Goal: Information Seeking & Learning: Learn about a topic

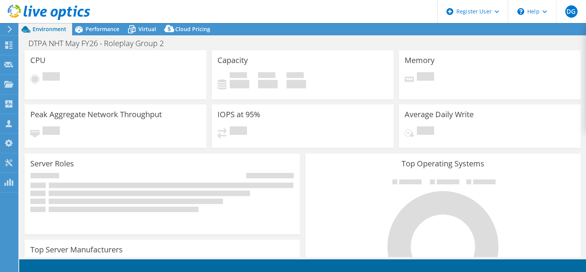
select select "EULondon"
select select "USD"
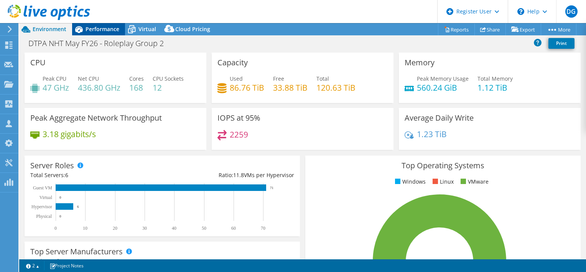
click at [106, 29] on span "Performance" at bounding box center [103, 28] width 34 height 7
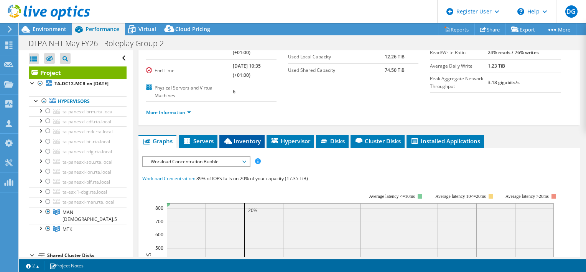
click at [246, 138] on span "Inventory" at bounding box center [242, 141] width 38 height 8
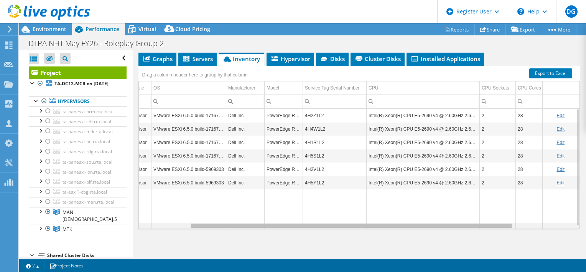
scroll to position [0, 80]
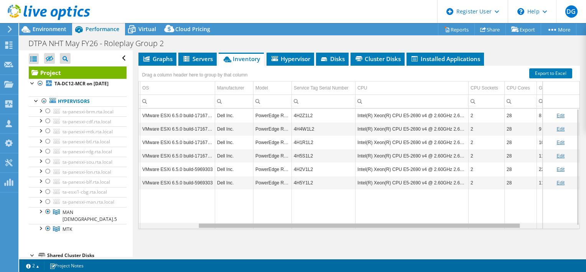
drag, startPoint x: 452, startPoint y: 223, endPoint x: 517, endPoint y: 224, distance: 64.9
click at [517, 224] on body "DG Dell User [PERSON_NAME] [PERSON_NAME][EMAIL_ADDRESS][DOMAIN_NAME] Dell My Pr…" at bounding box center [293, 136] width 586 height 272
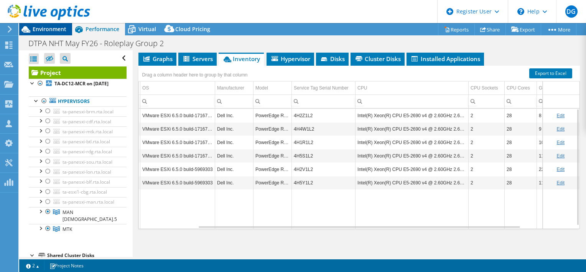
click at [42, 32] on span "Environment" at bounding box center [50, 28] width 34 height 7
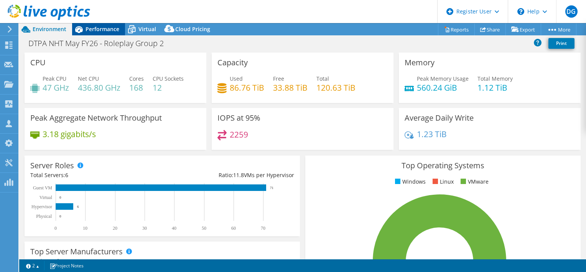
click at [99, 28] on span "Performance" at bounding box center [103, 28] width 34 height 7
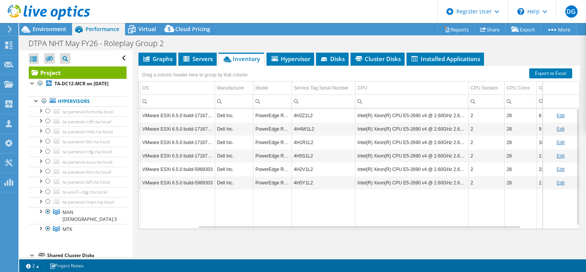
click at [266, 213] on td "Data grid" at bounding box center [273, 209] width 38 height 40
click at [269, 181] on td "PowerEdge R630" at bounding box center [273, 182] width 38 height 13
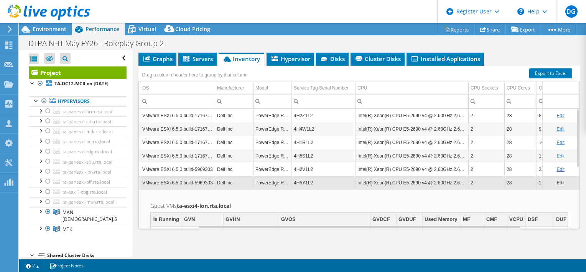
click at [269, 181] on td "PowerEdge R630" at bounding box center [273, 182] width 38 height 13
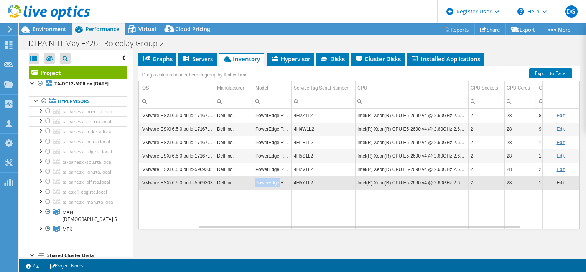
click at [269, 181] on td "PowerEdge R630" at bounding box center [273, 182] width 38 height 13
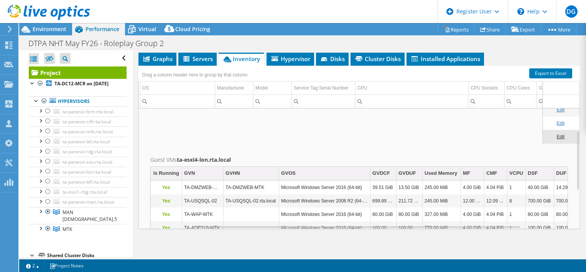
scroll to position [46, 80]
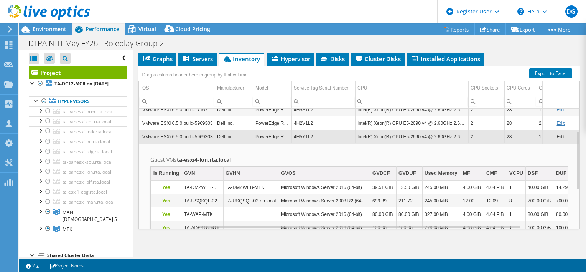
click at [280, 137] on td "PowerEdge R630" at bounding box center [273, 136] width 38 height 13
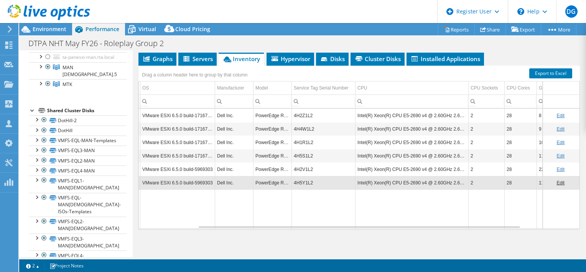
scroll to position [154, 0]
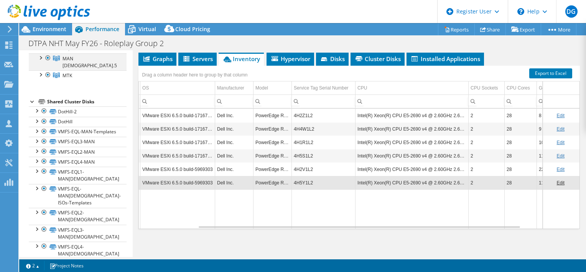
click at [41, 61] on div at bounding box center [40, 57] width 8 height 8
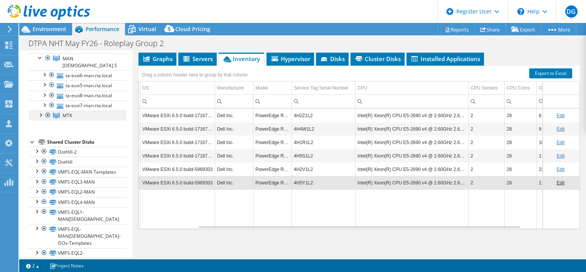
click at [40, 118] on div at bounding box center [40, 115] width 8 height 8
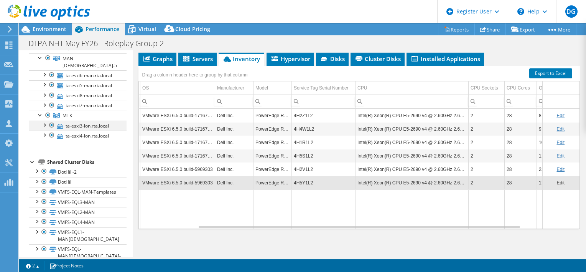
click at [51, 130] on div at bounding box center [52, 124] width 8 height 9
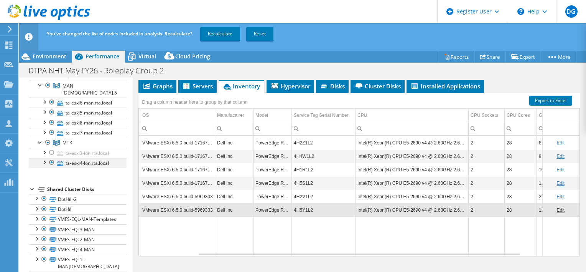
click at [51, 167] on div at bounding box center [52, 162] width 8 height 9
click at [221, 38] on link "Recalculate" at bounding box center [220, 34] width 40 height 14
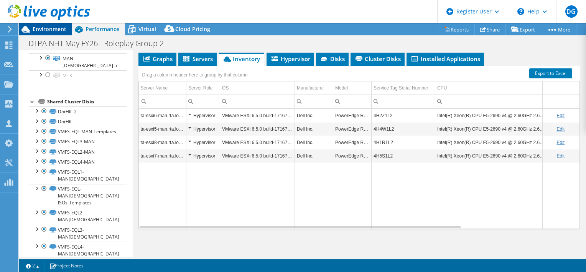
click at [59, 28] on span "Environment" at bounding box center [50, 28] width 34 height 7
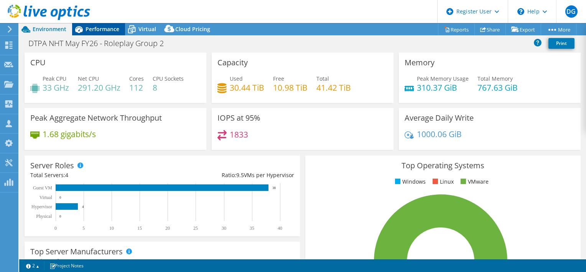
click at [102, 25] on div "Performance" at bounding box center [98, 29] width 53 height 12
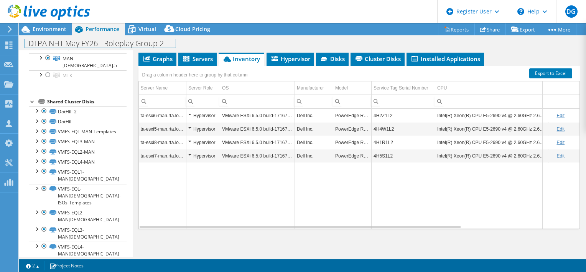
click at [46, 35] on div "DTPA NHT May FY26 - Roleplay Group 2 Print" at bounding box center [302, 42] width 567 height 15
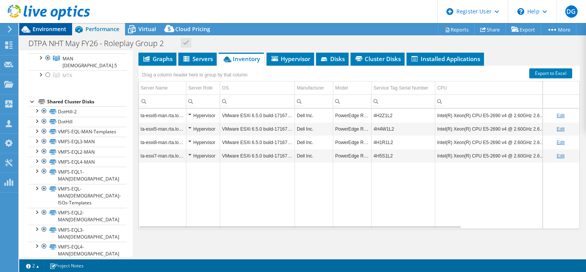
click at [49, 30] on span "Environment" at bounding box center [50, 28] width 34 height 7
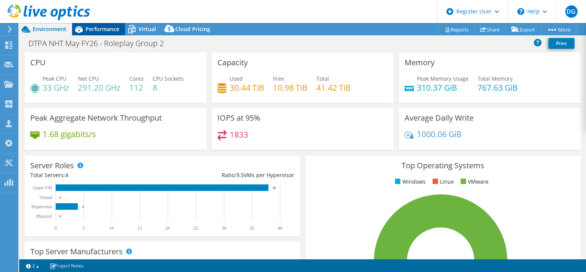
click at [96, 32] on span "Performance" at bounding box center [103, 28] width 34 height 7
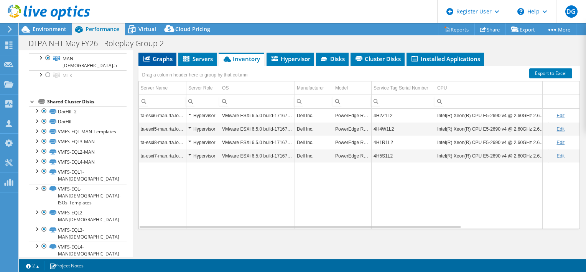
click at [158, 58] on span "Graphs" at bounding box center [157, 59] width 30 height 8
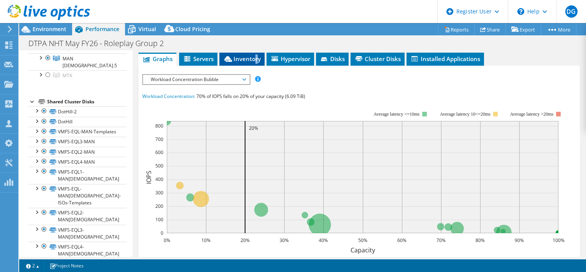
click at [256, 55] on div "Project Details Prepared for: [PERSON_NAME], [PERSON_NAME][EMAIL_ADDRESS][PERSO…" at bounding box center [359, 151] width 453 height 520
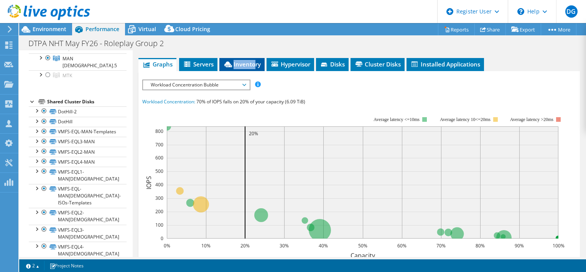
drag, startPoint x: 256, startPoint y: 55, endPoint x: 246, endPoint y: 65, distance: 14.4
click at [246, 65] on span "Inventory" at bounding box center [242, 64] width 38 height 8
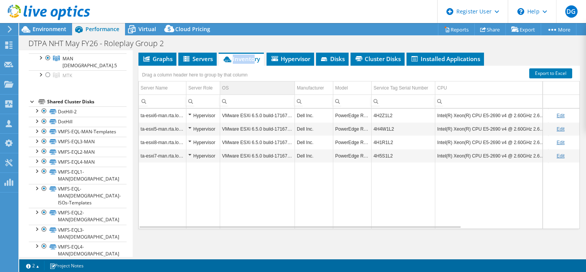
scroll to position [5, 0]
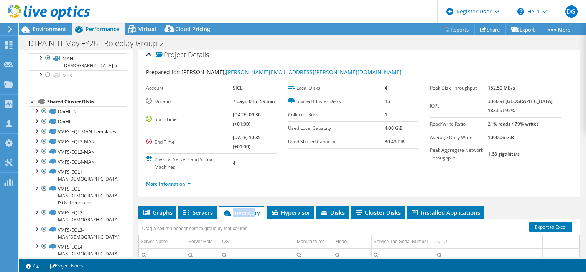
click at [181, 181] on link "More Information" at bounding box center [168, 183] width 45 height 7
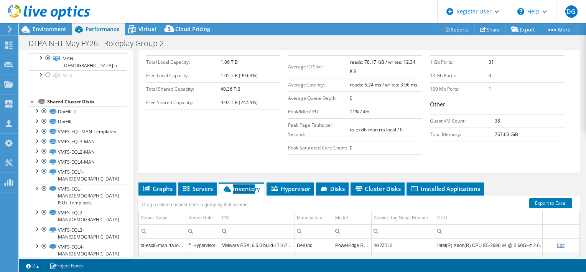
scroll to position [236, 0]
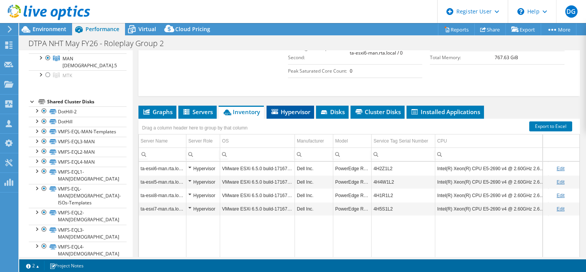
click at [294, 114] on li "Hypervisor" at bounding box center [291, 112] width 48 height 13
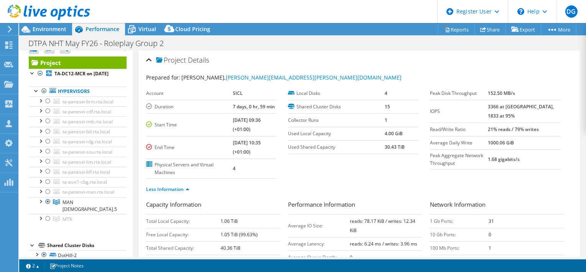
scroll to position [0, 0]
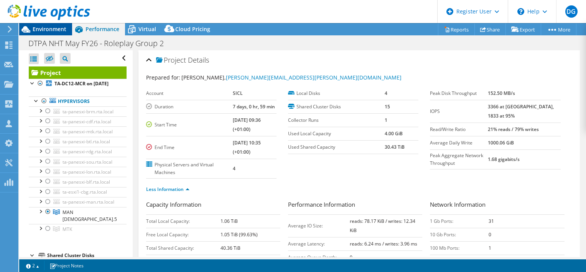
click at [61, 30] on span "Environment" at bounding box center [50, 28] width 34 height 7
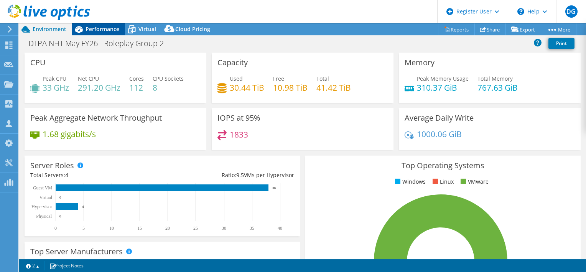
click at [115, 25] on div "Performance" at bounding box center [98, 29] width 53 height 12
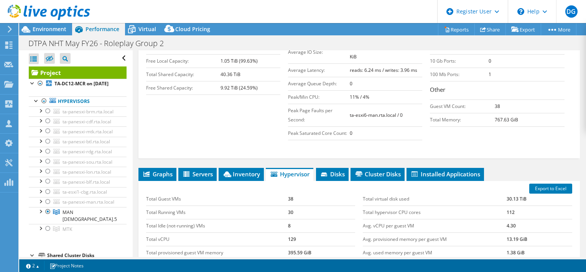
scroll to position [192, 0]
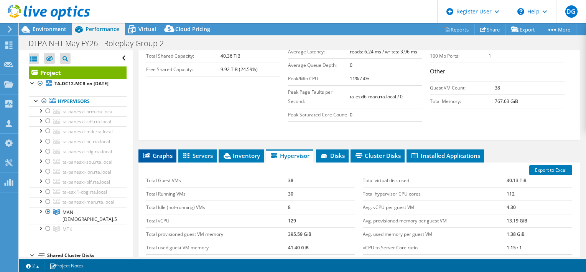
click at [155, 152] on span "Graphs" at bounding box center [157, 156] width 30 height 8
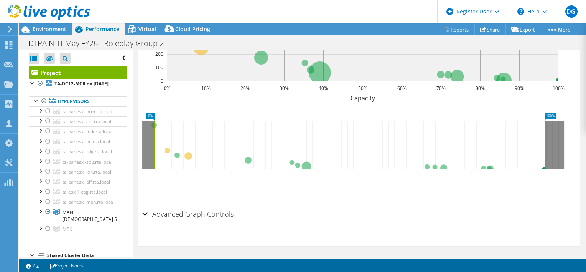
scroll to position [249, 0]
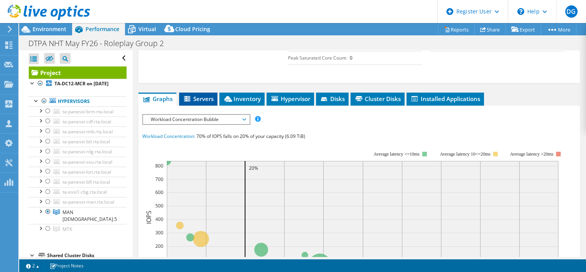
click at [203, 95] on span "Servers" at bounding box center [198, 99] width 31 height 8
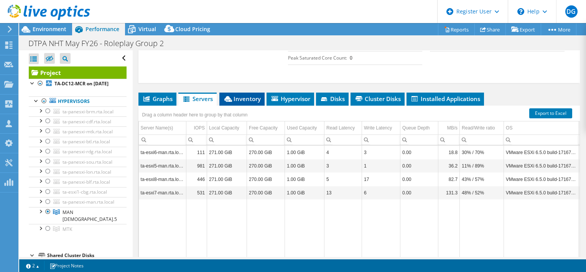
click at [241, 100] on span "Inventory" at bounding box center [242, 99] width 38 height 8
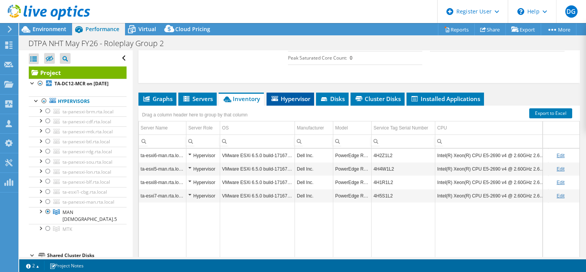
click at [292, 97] on span "Hypervisor" at bounding box center [291, 99] width 40 height 8
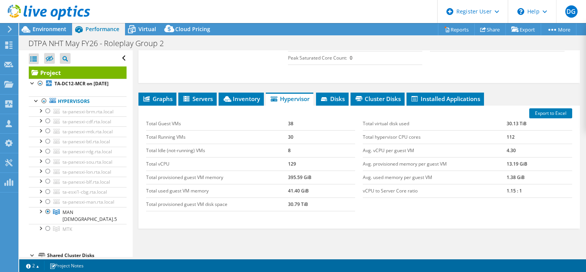
click at [361, 109] on div "Total virtual disk used 30.13 TiB Total hypervisor CPU cores 112 Avg. vCPU per …" at bounding box center [467, 157] width 217 height 96
click at [352, 215] on div "Total Guest VMs 38 Total Running VMs 30 Total Idle (not-running) VMs 8 Total vC…" at bounding box center [250, 163] width 217 height 109
click at [58, 25] on div at bounding box center [45, 13] width 90 height 26
click at [52, 30] on span "Environment" at bounding box center [50, 28] width 34 height 7
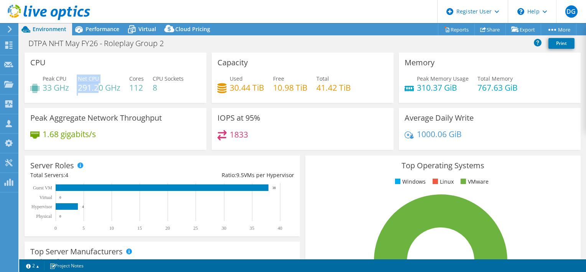
drag, startPoint x: 77, startPoint y: 86, endPoint x: 101, endPoint y: 86, distance: 23.4
click at [101, 86] on div "Peak CPU 33 GHz Net CPU 291.20 GHz Cores 112 CPU Sockets 8" at bounding box center [115, 86] width 170 height 25
drag, startPoint x: 101, startPoint y: 86, endPoint x: 109, endPoint y: 86, distance: 8.1
click at [109, 86] on h4 "291.20 GHz" at bounding box center [99, 87] width 43 height 8
drag, startPoint x: 109, startPoint y: 86, endPoint x: 116, endPoint y: 89, distance: 7.8
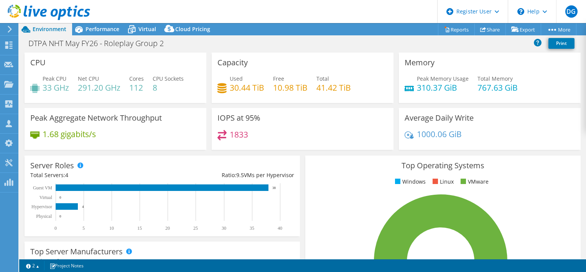
click at [116, 89] on h4 "291.20 GHz" at bounding box center [99, 87] width 43 height 8
click at [101, 28] on span "Performance" at bounding box center [103, 28] width 34 height 7
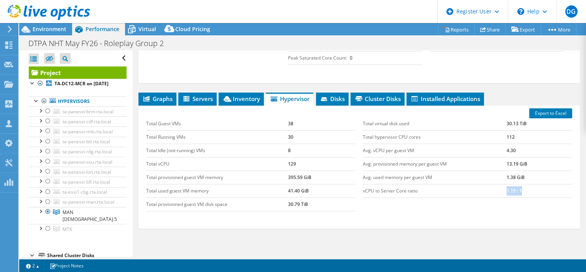
drag, startPoint x: 498, startPoint y: 190, endPoint x: 526, endPoint y: 191, distance: 28.0
click at [526, 191] on tr "vCPU to Server Core ratio 1.15 : 1" at bounding box center [468, 190] width 210 height 13
click at [526, 191] on td "1.15 : 1" at bounding box center [540, 190] width 66 height 13
click at [28, 27] on icon at bounding box center [25, 29] width 13 height 13
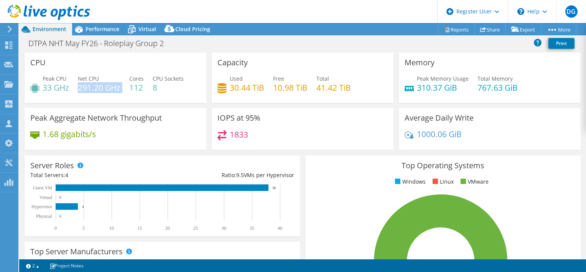
drag, startPoint x: 79, startPoint y: 86, endPoint x: 125, endPoint y: 86, distance: 45.7
click at [125, 86] on div "Peak CPU 33 GHz Net CPU 291.20 GHz Cores 112 CPU Sockets 8" at bounding box center [115, 86] width 170 height 25
click at [124, 87] on div "Peak CPU 33 GHz Net CPU 291.20 GHz Cores 112 CPU Sockets 8" at bounding box center [115, 86] width 170 height 25
click at [122, 90] on div "Peak CPU 33 GHz Net CPU 291.20 GHz Cores 112 CPU Sockets 8" at bounding box center [115, 86] width 170 height 25
drag, startPoint x: 147, startPoint y: 89, endPoint x: 129, endPoint y: 91, distance: 17.5
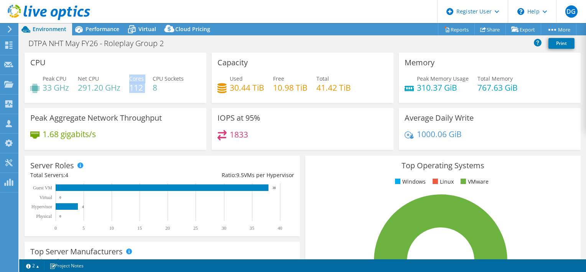
click at [129, 91] on div "Peak CPU 33 GHz Net CPU 291.20 GHz Cores 112 CPU Sockets 8" at bounding box center [115, 86] width 170 height 25
drag, startPoint x: 131, startPoint y: 91, endPoint x: 147, endPoint y: 86, distance: 17.0
click at [147, 86] on div "Peak CPU 33 GHz Net CPU 291.20 GHz Cores 112 CPU Sockets 8" at bounding box center [115, 86] width 170 height 25
click at [147, 88] on div "Peak CPU 33 GHz Net CPU 291.20 GHz Cores 112 CPU Sockets 8" at bounding box center [115, 86] width 170 height 25
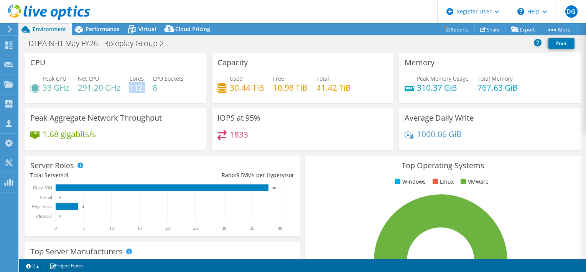
click at [147, 88] on div "Peak CPU 33 GHz Net CPU 291.20 GHz Cores 112 CPU Sockets 8" at bounding box center [115, 86] width 170 height 25
drag, startPoint x: 448, startPoint y: 88, endPoint x: 416, endPoint y: 91, distance: 32.4
click at [417, 91] on h4 "310.37 GiB" at bounding box center [443, 87] width 52 height 8
drag, startPoint x: 416, startPoint y: 91, endPoint x: 410, endPoint y: 96, distance: 7.4
click at [410, 96] on div "Peak Memory Usage 310.37 GiB Total Memory 767.63 GiB" at bounding box center [490, 86] width 170 height 25
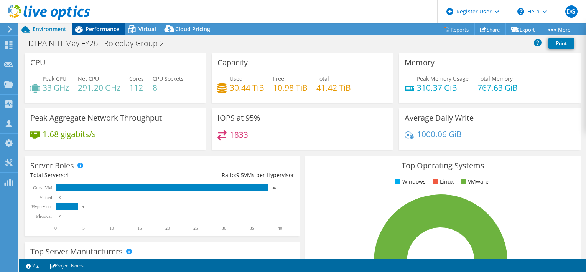
click at [97, 31] on span "Performance" at bounding box center [103, 28] width 34 height 7
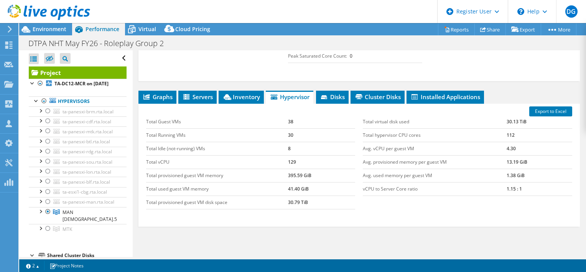
scroll to position [269, 0]
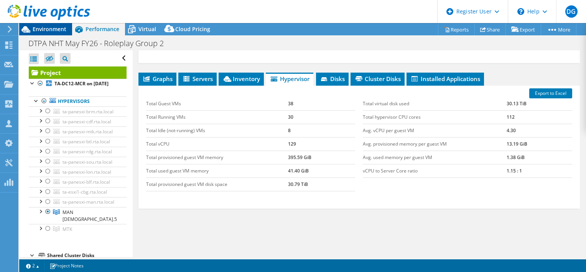
click at [37, 31] on span "Environment" at bounding box center [50, 28] width 34 height 7
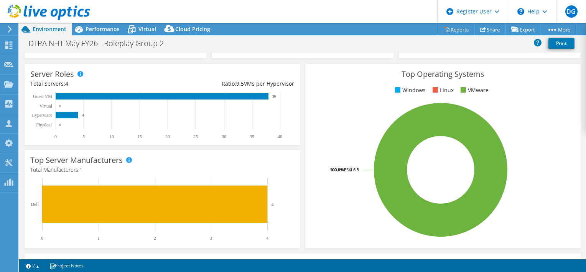
scroll to position [0, 0]
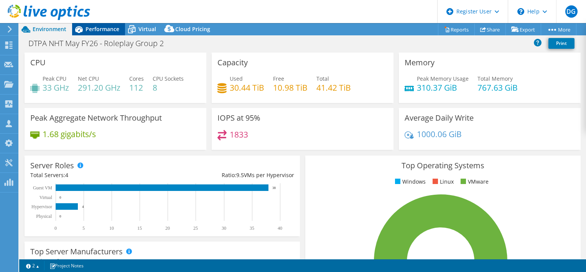
click at [89, 28] on span "Performance" at bounding box center [103, 28] width 34 height 7
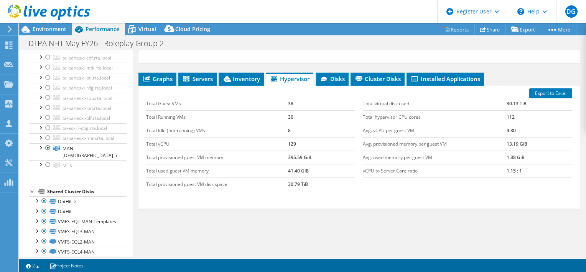
scroll to position [77, 0]
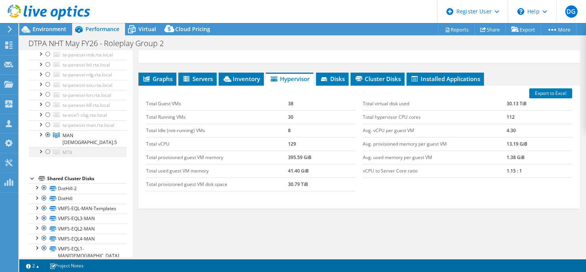
click at [41, 155] on div at bounding box center [40, 151] width 8 height 8
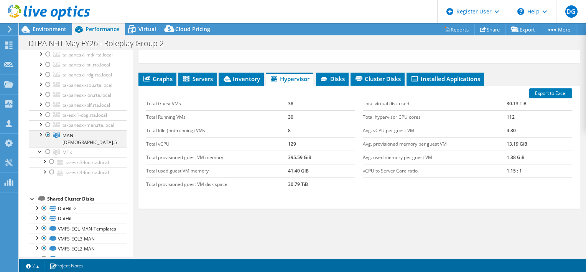
click at [41, 138] on div at bounding box center [40, 134] width 8 height 8
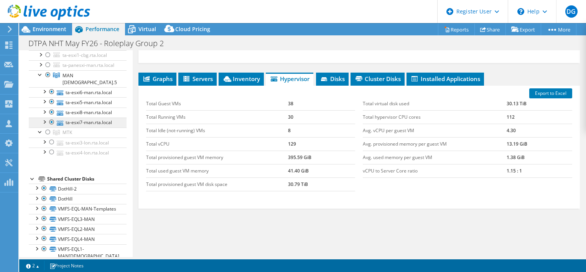
scroll to position [154, 0]
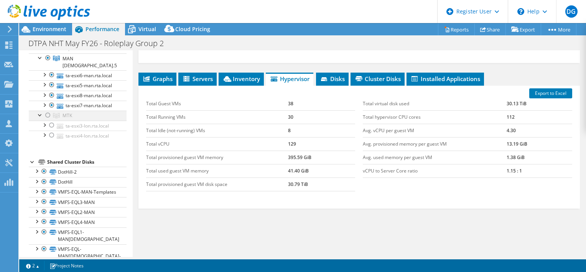
click at [42, 118] on div at bounding box center [40, 115] width 8 height 8
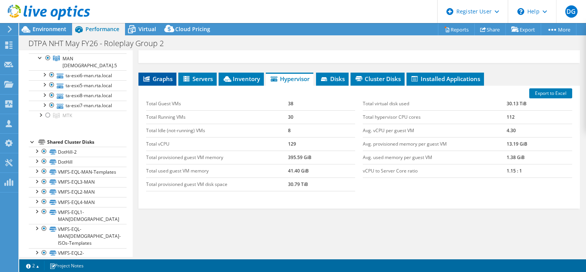
click at [164, 78] on span "Graphs" at bounding box center [157, 79] width 30 height 8
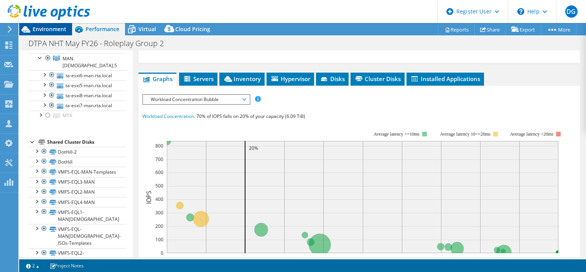
click at [48, 27] on span "Environment" at bounding box center [50, 28] width 34 height 7
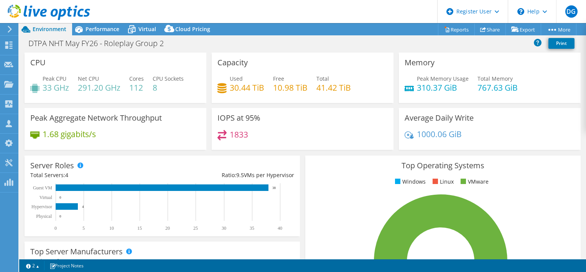
click at [145, 103] on div "CPU Peak CPU 33 GHz Net CPU 291.20 GHz Cores 112 CPU Sockets 8" at bounding box center [115, 80] width 187 height 55
click at [56, 81] on span "Peak CPU" at bounding box center [55, 78] width 24 height 7
drag, startPoint x: 57, startPoint y: 81, endPoint x: 64, endPoint y: 80, distance: 7.3
click at [64, 80] on span "Peak CPU" at bounding box center [55, 78] width 24 height 7
click at [92, 31] on span "Performance" at bounding box center [103, 28] width 34 height 7
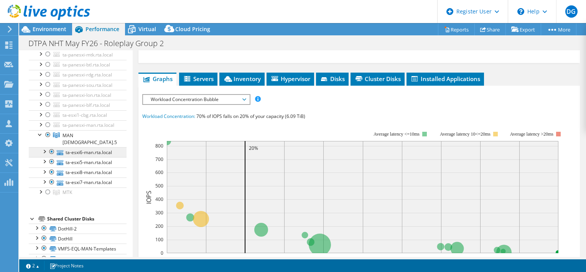
scroll to position [154, 0]
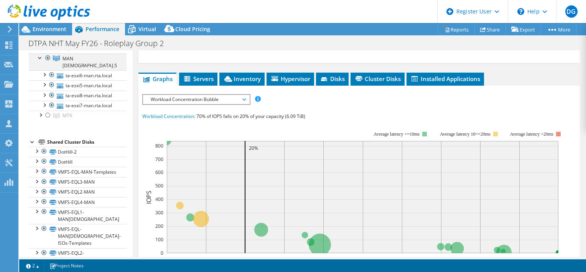
click at [40, 61] on div at bounding box center [40, 57] width 8 height 8
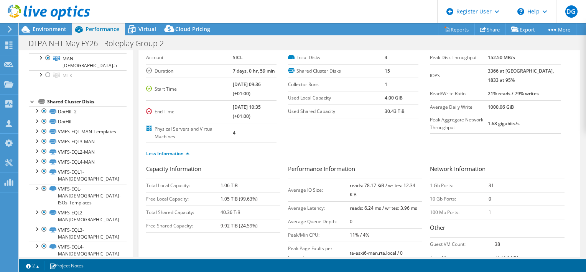
scroll to position [0, 0]
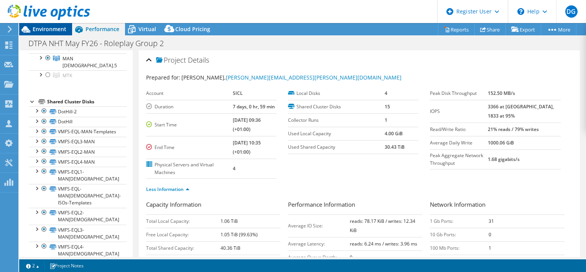
click at [57, 30] on span "Environment" at bounding box center [50, 28] width 34 height 7
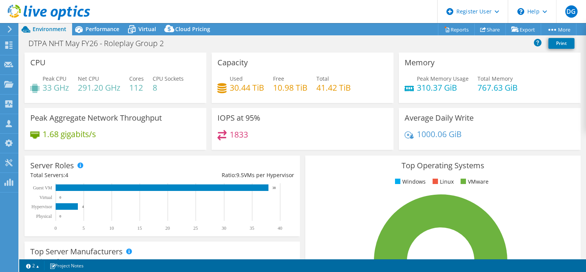
click at [206, 104] on div "CPU Peak CPU 33 GHz Net CPU 291.20 GHz Cores 112 CPU Sockets 8" at bounding box center [115, 80] width 187 height 55
click at [90, 28] on span "Performance" at bounding box center [103, 28] width 34 height 7
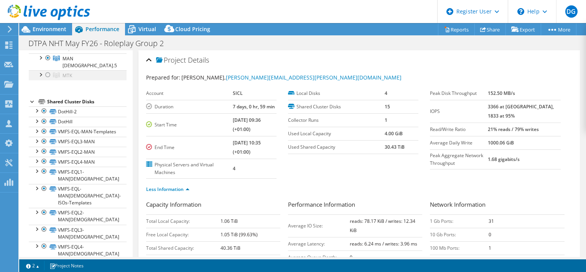
click at [45, 79] on div at bounding box center [48, 74] width 8 height 9
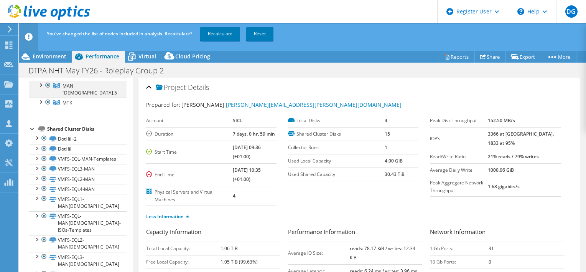
click at [47, 90] on div at bounding box center [48, 85] width 8 height 9
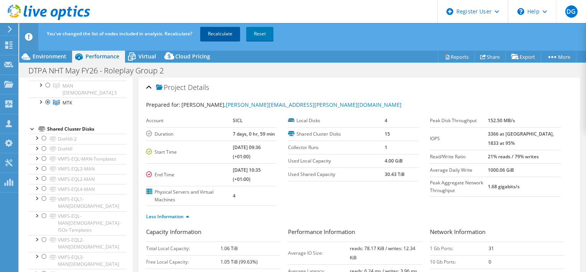
click at [210, 34] on link "Recalculate" at bounding box center [220, 34] width 40 height 14
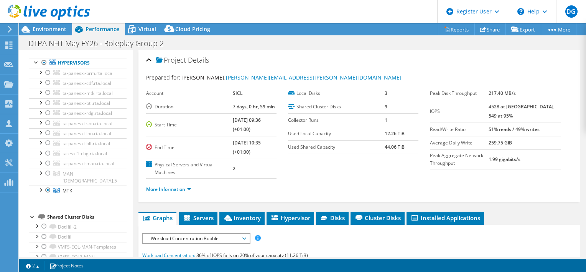
scroll to position [0, 0]
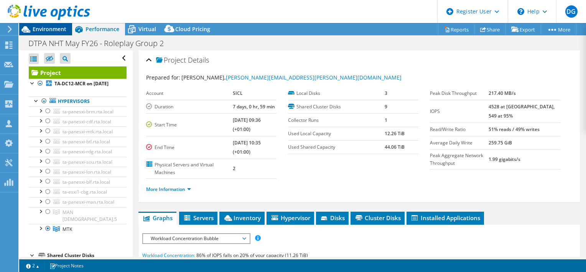
click at [41, 30] on span "Environment" at bounding box center [50, 28] width 34 height 7
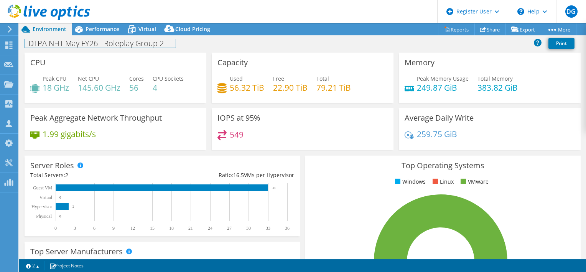
click at [104, 37] on div "DTPA NHT May FY26 - Roleplay Group 2 Print" at bounding box center [302, 43] width 567 height 14
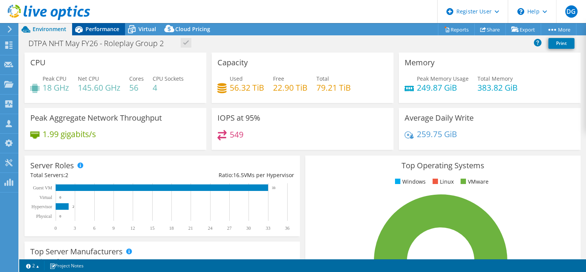
click at [109, 33] on div "Performance" at bounding box center [98, 29] width 53 height 12
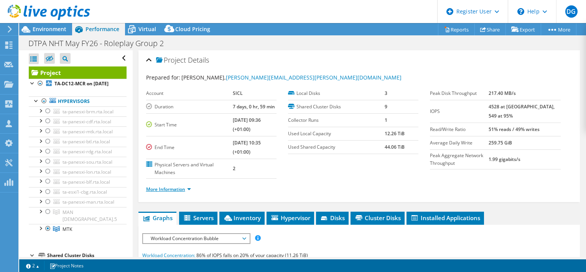
click at [190, 187] on link "More Information" at bounding box center [168, 189] width 45 height 7
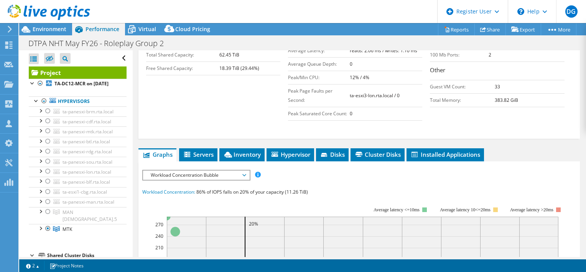
scroll to position [192, 0]
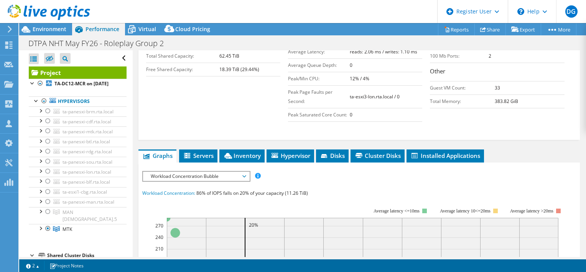
click at [249, 147] on div "Project Details Prepared for: [PERSON_NAME], [PERSON_NAME][EMAIL_ADDRESS][PERSO…" at bounding box center [359, 182] width 453 height 649
click at [249, 152] on span "Inventory" at bounding box center [242, 156] width 38 height 8
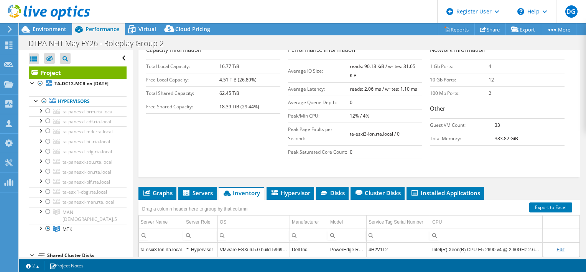
scroll to position [115, 0]
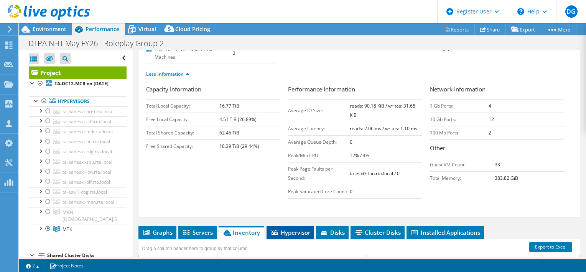
click at [271, 233] on span "Hypervisor" at bounding box center [291, 232] width 40 height 8
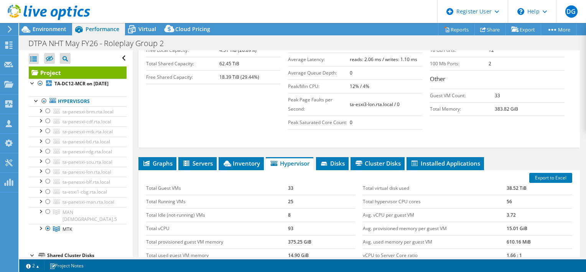
scroll to position [154, 0]
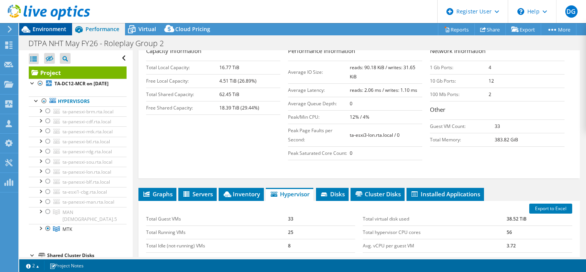
click at [46, 30] on span "Environment" at bounding box center [50, 28] width 34 height 7
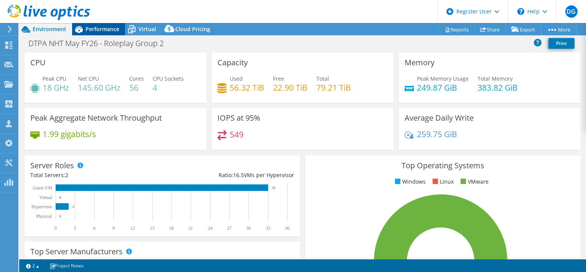
click at [91, 29] on span "Performance" at bounding box center [103, 28] width 34 height 7
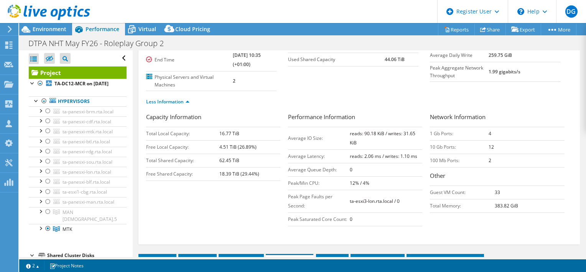
scroll to position [77, 0]
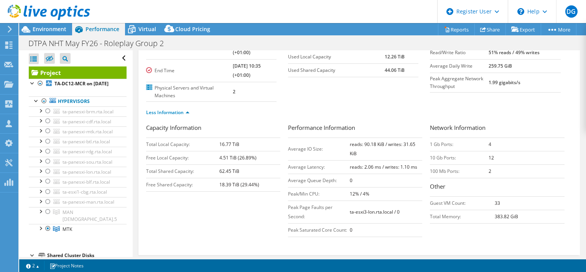
click at [272, 192] on div "Capacity Information Total Local Capacity: 16.77 TiB Free Local Capacity: 4.51 …" at bounding box center [217, 159] width 142 height 72
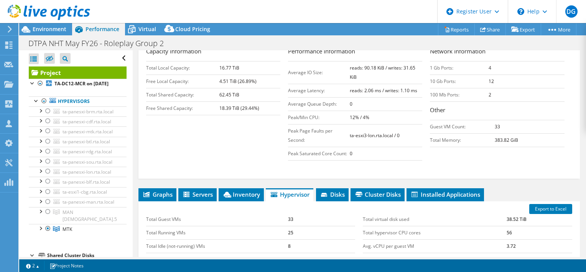
scroll to position [154, 0]
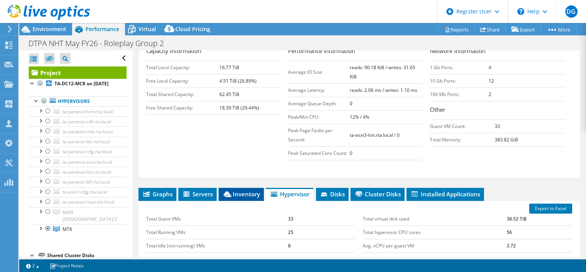
click at [223, 195] on li "Inventory" at bounding box center [241, 194] width 45 height 13
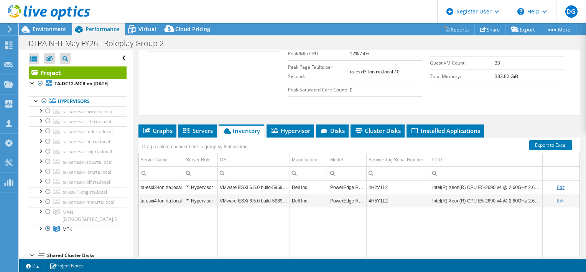
scroll to position [288, 0]
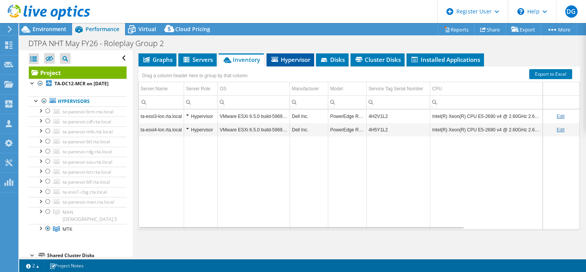
click at [288, 60] on span "Hypervisor" at bounding box center [291, 60] width 40 height 8
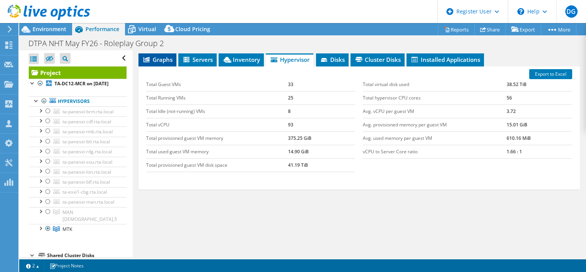
click at [156, 62] on li "Graphs" at bounding box center [158, 59] width 38 height 13
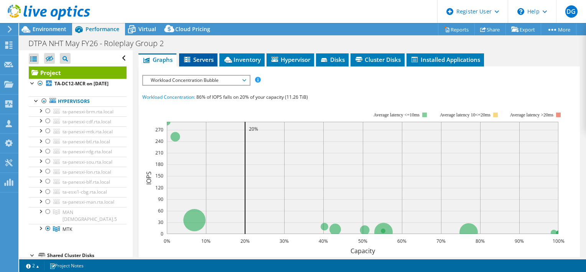
click at [188, 58] on icon at bounding box center [187, 59] width 6 height 5
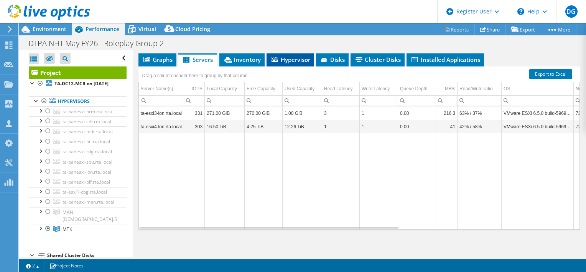
click at [277, 60] on span "Hypervisor" at bounding box center [291, 60] width 40 height 8
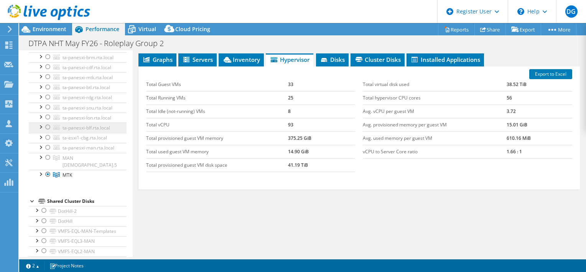
scroll to position [77, 0]
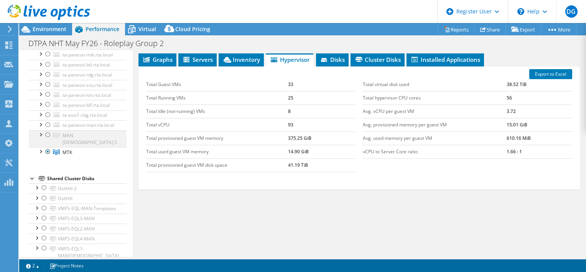
click at [46, 139] on div at bounding box center [48, 134] width 8 height 9
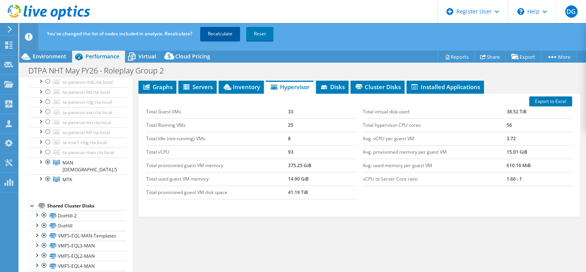
click at [223, 31] on link "Recalculate" at bounding box center [220, 34] width 40 height 14
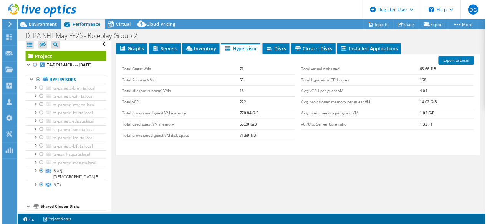
scroll to position [0, 0]
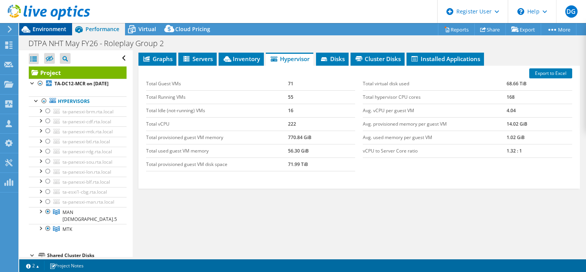
click at [43, 29] on span "Environment" at bounding box center [50, 28] width 34 height 7
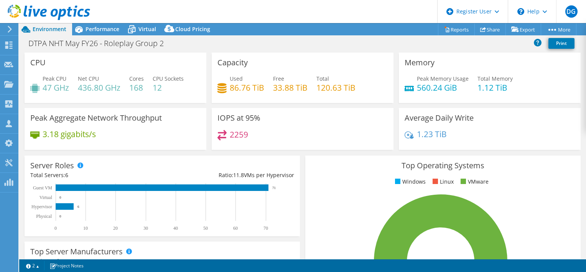
click at [206, 104] on div "CPU Peak CPU 47 GHz Net CPU 436.80 GHz Cores 168 CPU Sockets 12" at bounding box center [115, 80] width 187 height 55
click at [105, 29] on span "Performance" at bounding box center [103, 28] width 34 height 7
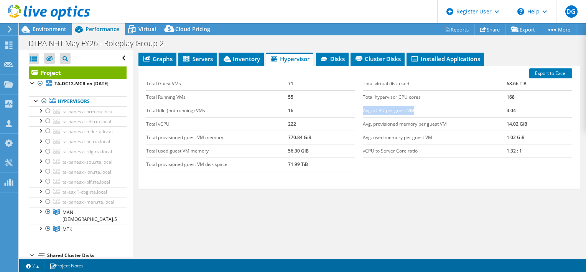
drag, startPoint x: 361, startPoint y: 109, endPoint x: 418, endPoint y: 108, distance: 56.8
click at [418, 108] on td "Avg. vCPU per guest VM" at bounding box center [435, 110] width 144 height 13
click at [204, 55] on span "Servers" at bounding box center [197, 59] width 31 height 8
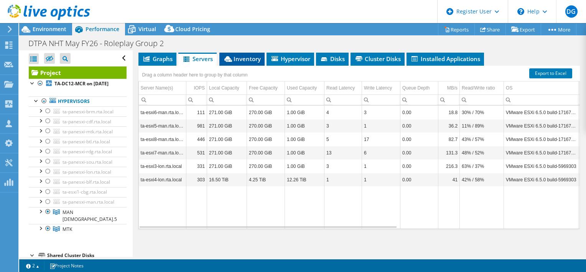
click at [237, 59] on span "Inventory" at bounding box center [242, 59] width 38 height 8
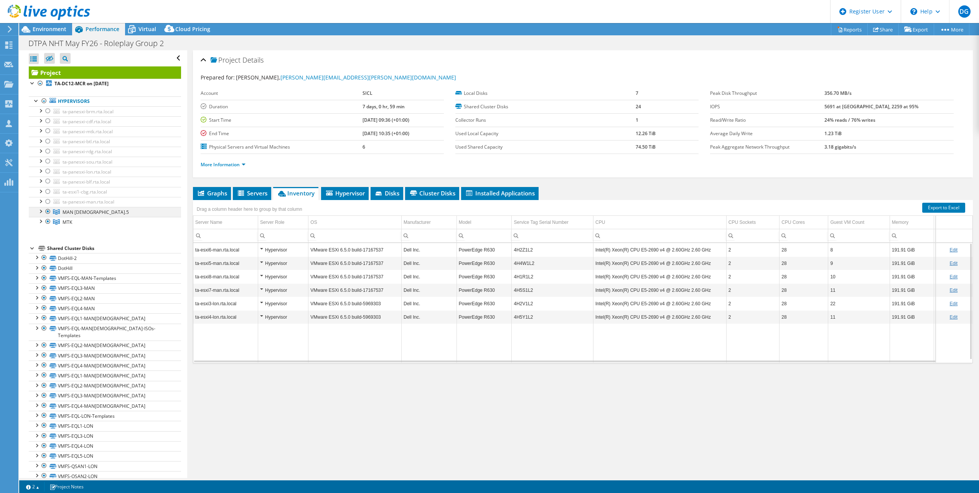
click at [39, 211] on div at bounding box center [40, 211] width 8 height 8
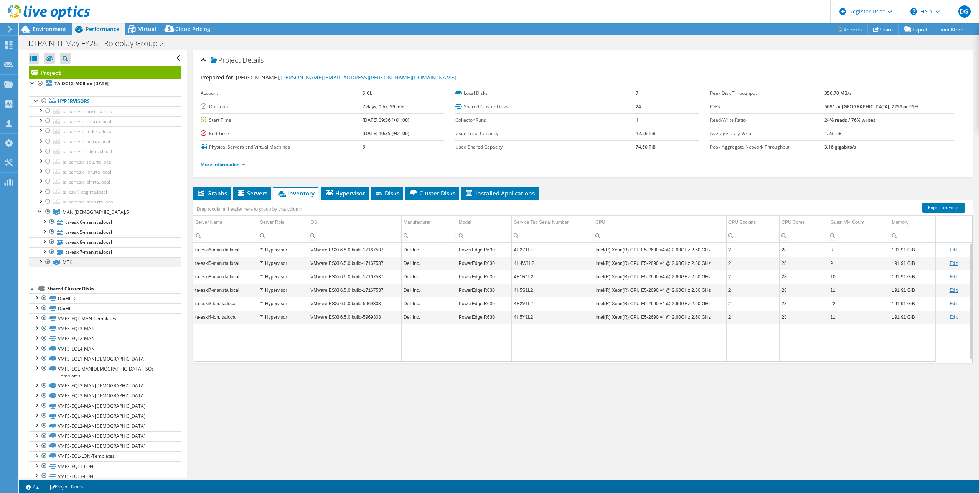
click at [40, 260] on div at bounding box center [40, 261] width 8 height 8
click at [557, 181] on div "Project Details Prepared for: [PERSON_NAME], [PERSON_NAME][EMAIL_ADDRESS][PERSO…" at bounding box center [583, 264] width 792 height 428
click at [227, 168] on li "More Information" at bounding box center [226, 164] width 50 height 8
click at [230, 164] on link "More Information" at bounding box center [223, 164] width 45 height 7
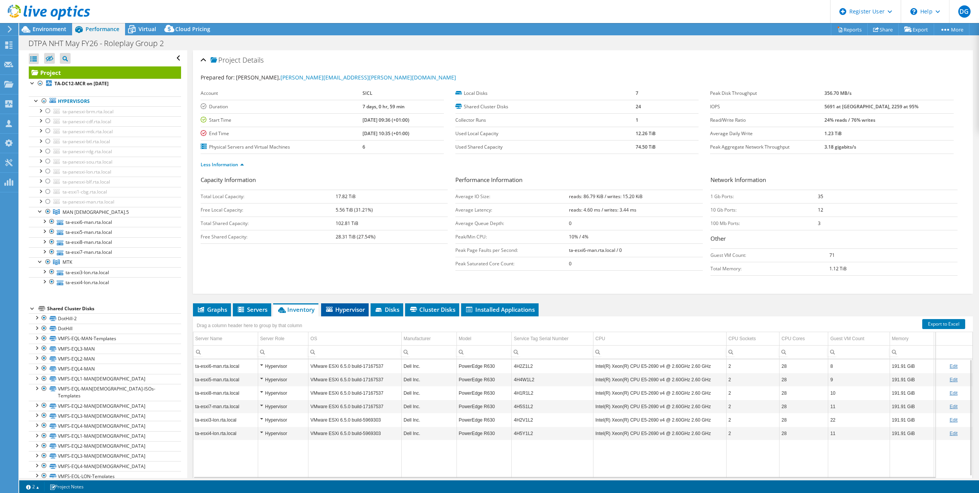
click at [348, 271] on li "Hypervisor" at bounding box center [345, 309] width 48 height 13
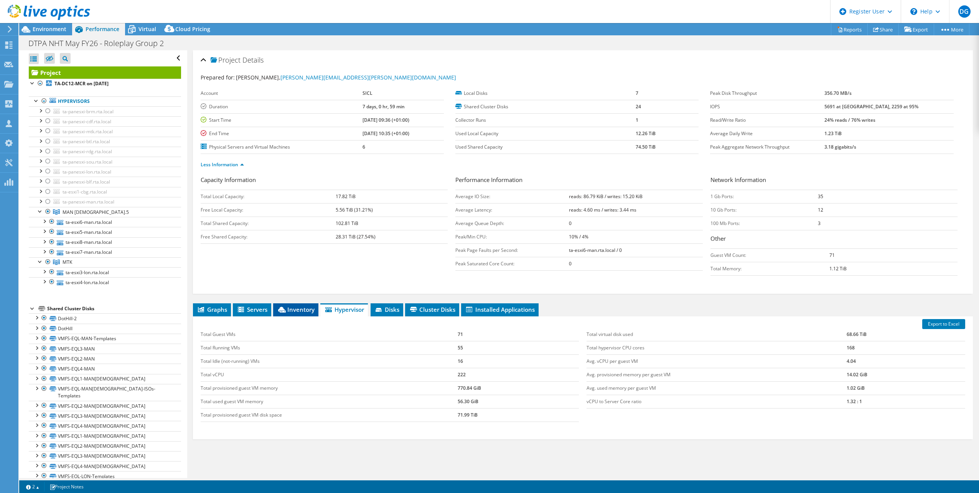
click at [288, 271] on span "Inventory" at bounding box center [296, 309] width 38 height 8
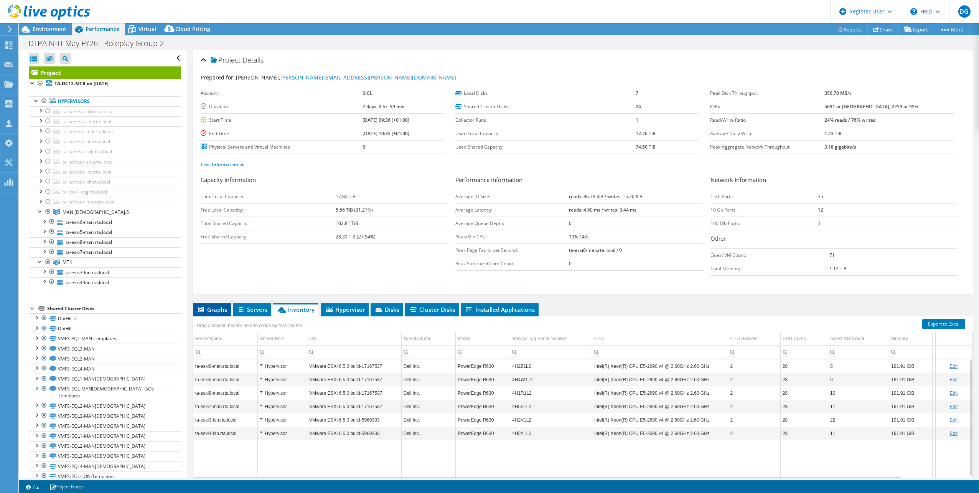
click at [215, 271] on span "Graphs" at bounding box center [212, 309] width 30 height 8
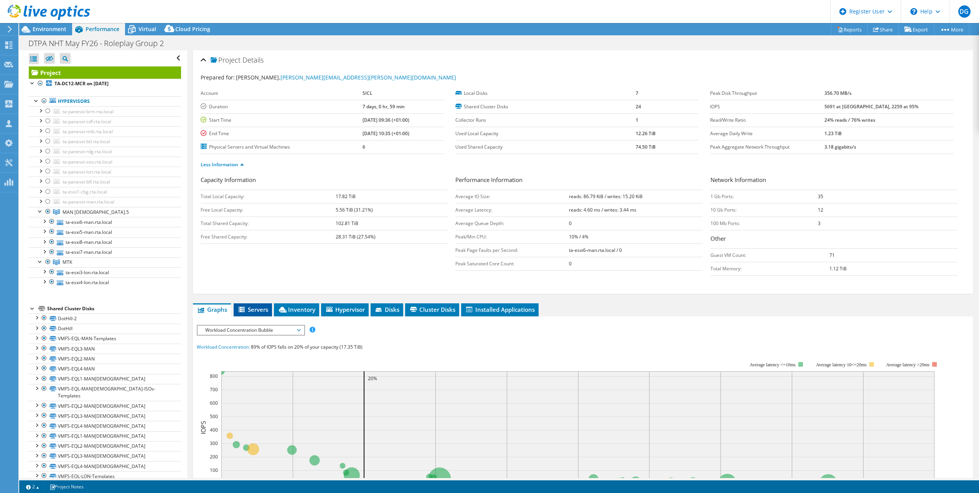
click at [246, 271] on icon at bounding box center [243, 310] width 8 height 7
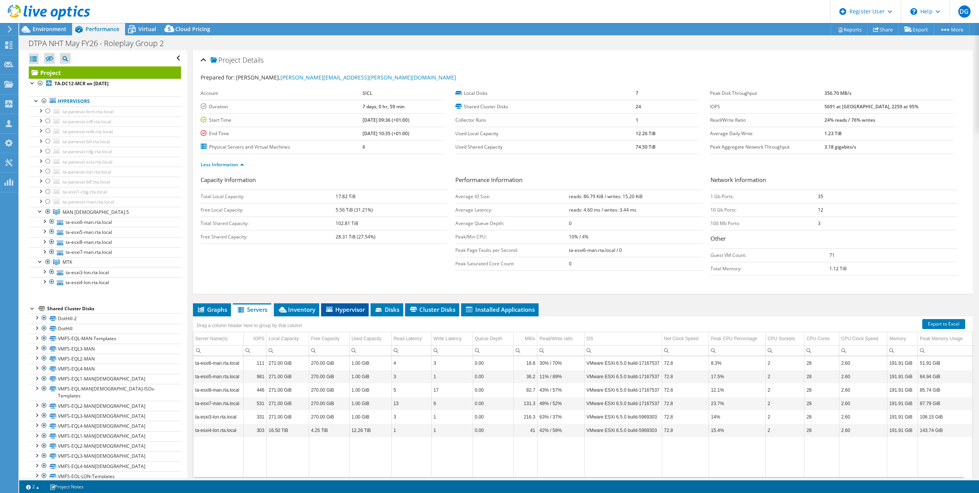
click at [342, 271] on li "Hypervisor" at bounding box center [345, 309] width 48 height 13
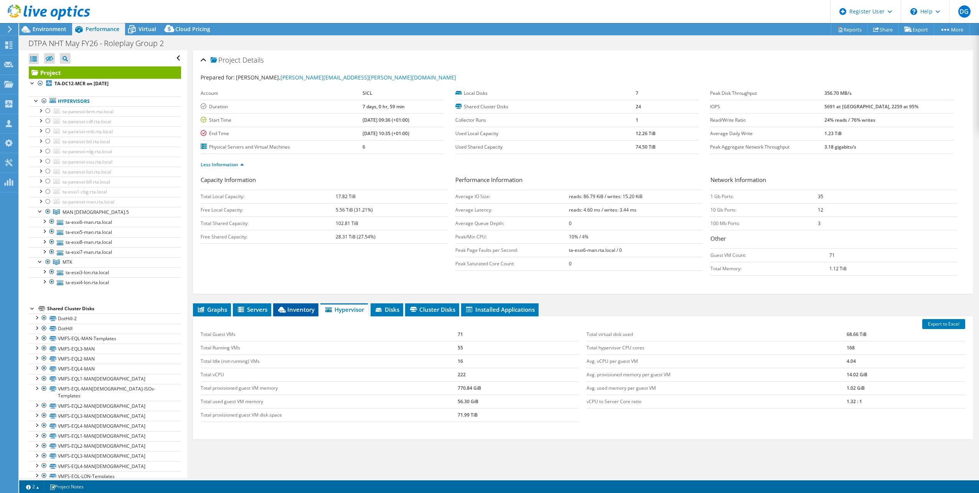
click at [300, 271] on li "Inventory" at bounding box center [295, 309] width 45 height 13
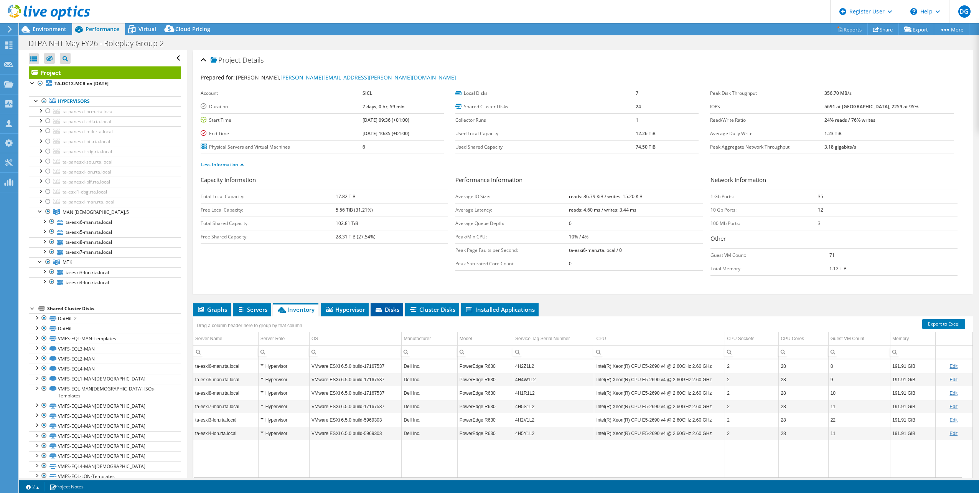
click at [383, 271] on icon at bounding box center [380, 310] width 8 height 5
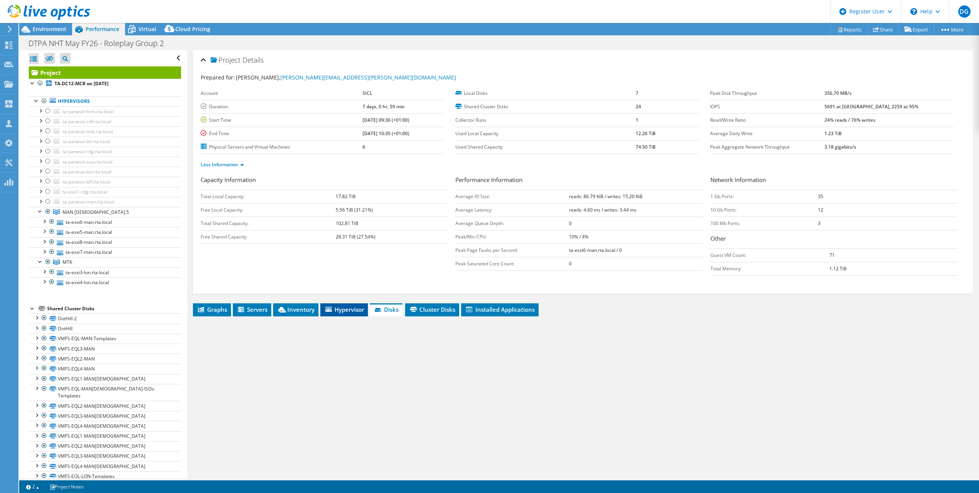
click at [333, 271] on span "Hypervisor" at bounding box center [344, 309] width 40 height 8
click at [217, 271] on span "Graphs" at bounding box center [212, 309] width 30 height 8
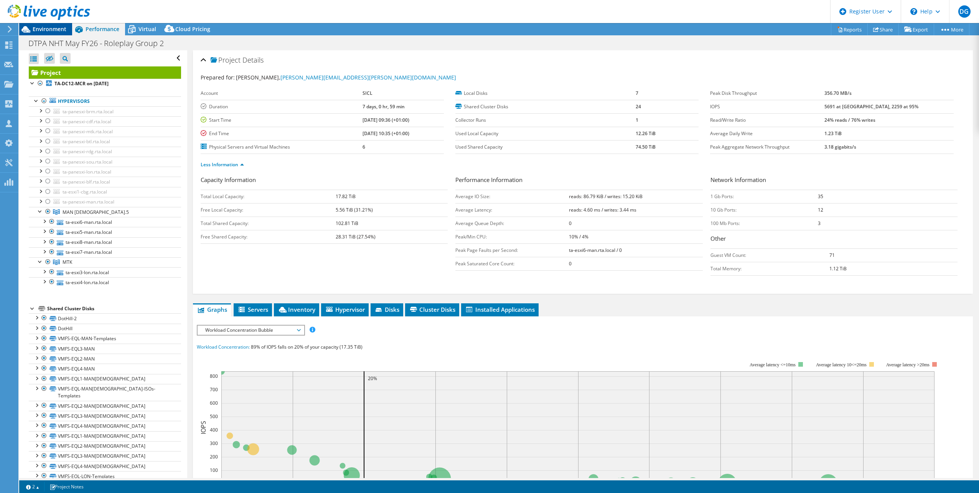
drag, startPoint x: 56, startPoint y: 35, endPoint x: 56, endPoint y: 30, distance: 5.0
click at [56, 33] on div "Environment" at bounding box center [45, 29] width 53 height 12
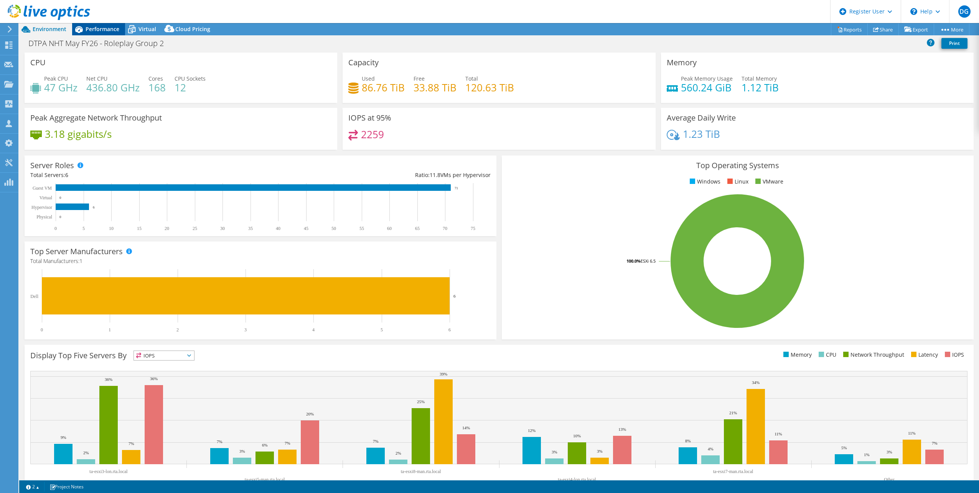
click at [97, 30] on span "Performance" at bounding box center [103, 28] width 34 height 7
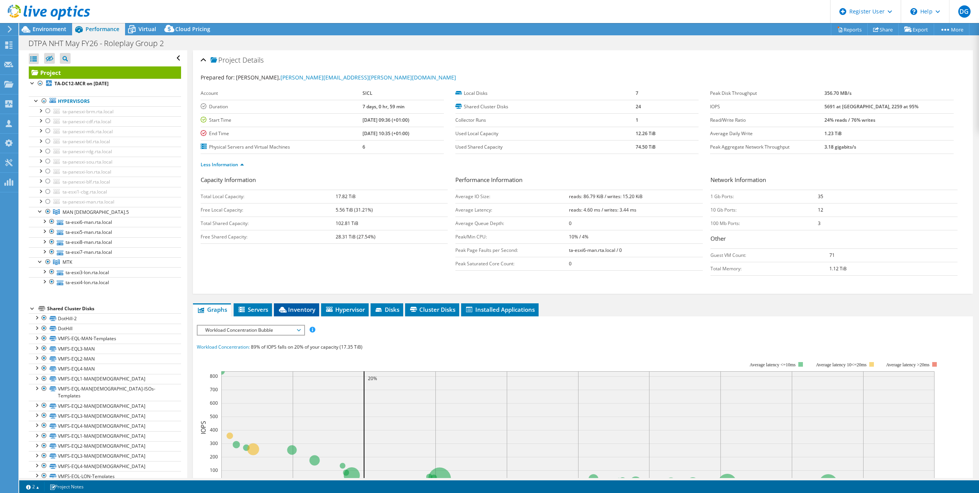
click at [313, 271] on span "Inventory" at bounding box center [297, 309] width 38 height 8
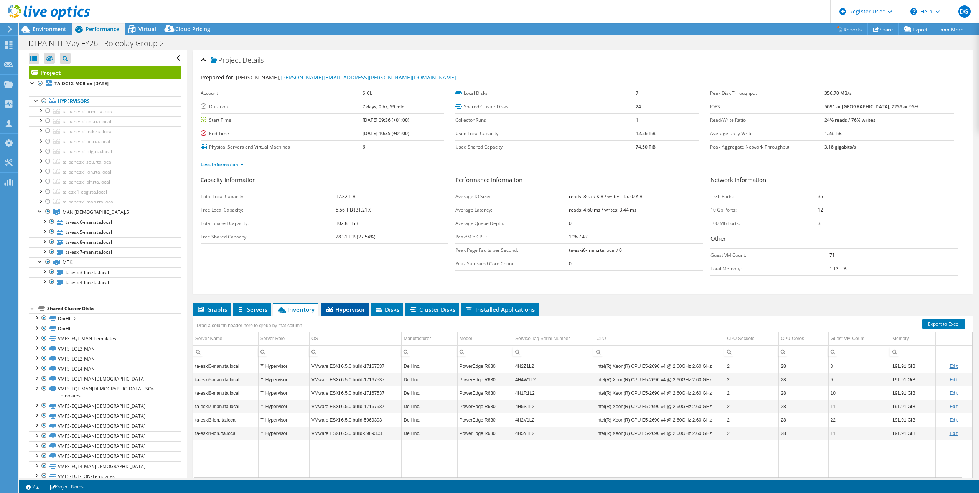
click at [340, 271] on span "Hypervisor" at bounding box center [345, 309] width 40 height 8
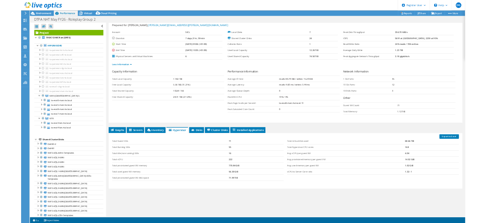
scroll to position [31, 0]
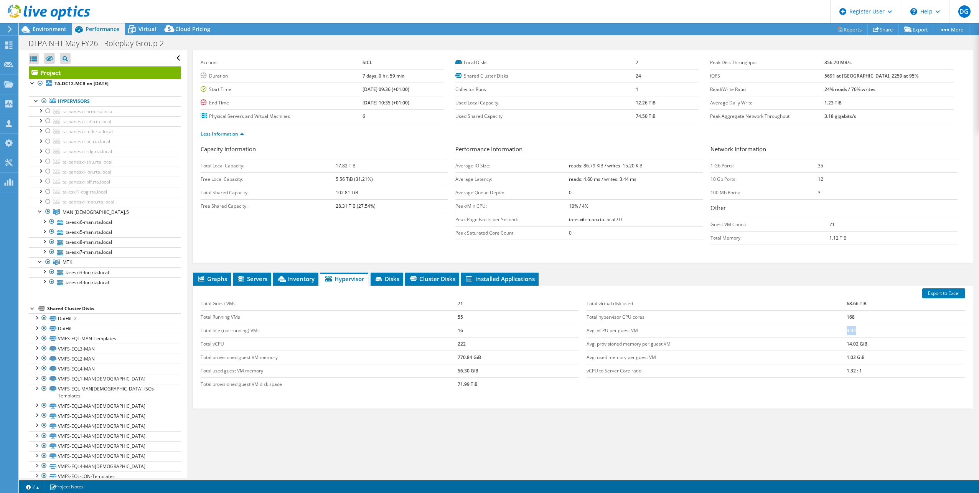
drag, startPoint x: 857, startPoint y: 330, endPoint x: 837, endPoint y: 331, distance: 19.6
click at [586, 271] on tr "Avg. vCPU per guest VM 4.04" at bounding box center [776, 330] width 379 height 13
drag, startPoint x: 837, startPoint y: 331, endPoint x: 843, endPoint y: 376, distance: 45.3
click at [586, 271] on td "1.32 : 1" at bounding box center [906, 370] width 119 height 13
click at [290, 271] on span "Inventory" at bounding box center [296, 279] width 38 height 8
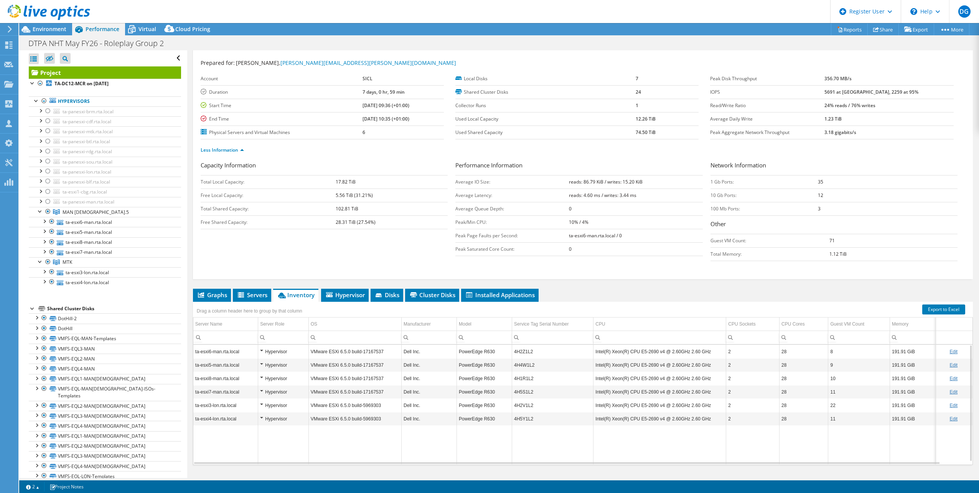
scroll to position [0, 0]
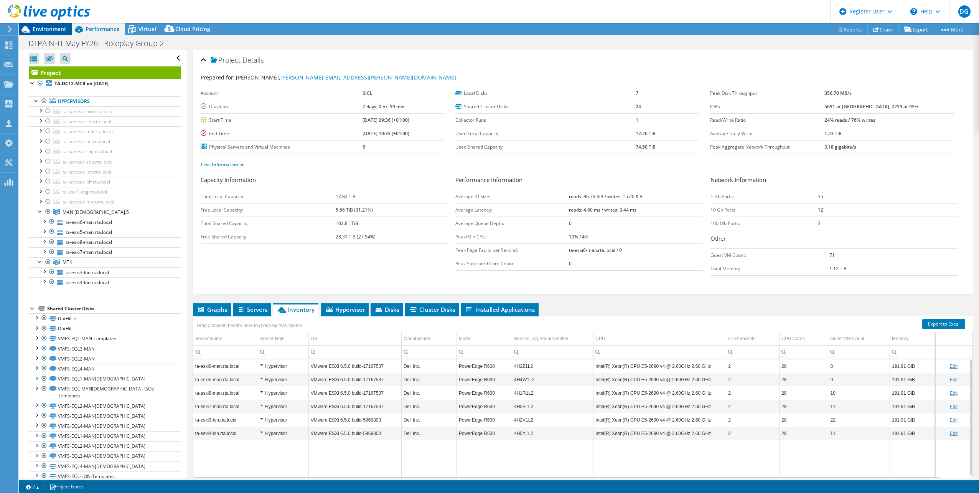
click at [40, 29] on span "Environment" at bounding box center [50, 28] width 34 height 7
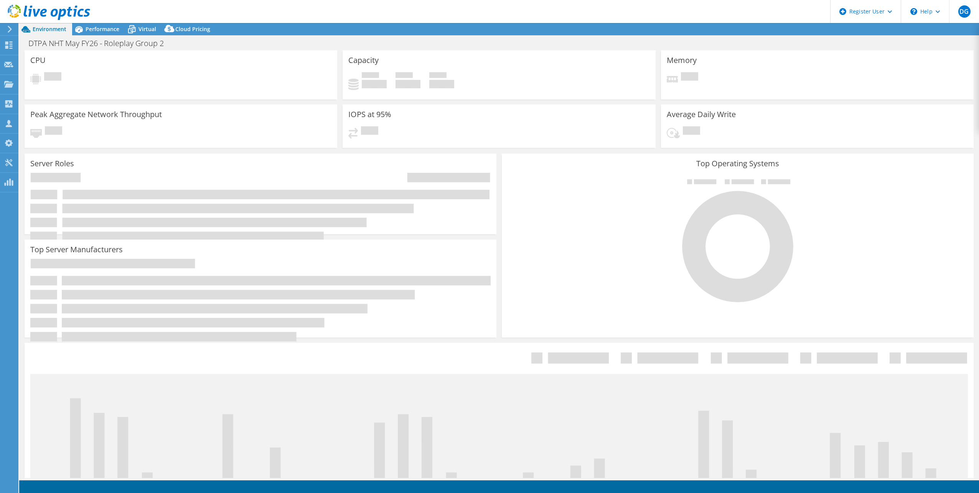
select select "EULondon"
